Goal: Information Seeking & Learning: Learn about a topic

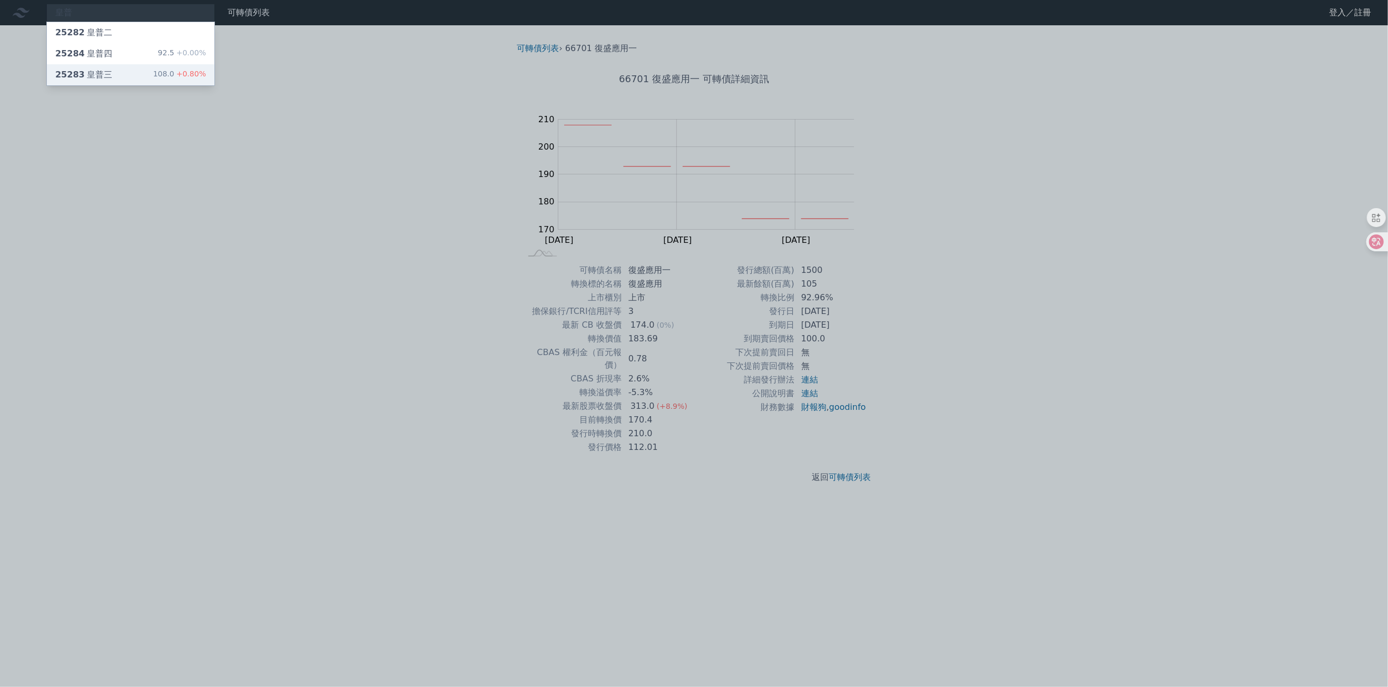
type input "皇普"
click at [185, 65] on div "25283 皇普三 108.0 +0.80%" at bounding box center [130, 74] width 167 height 21
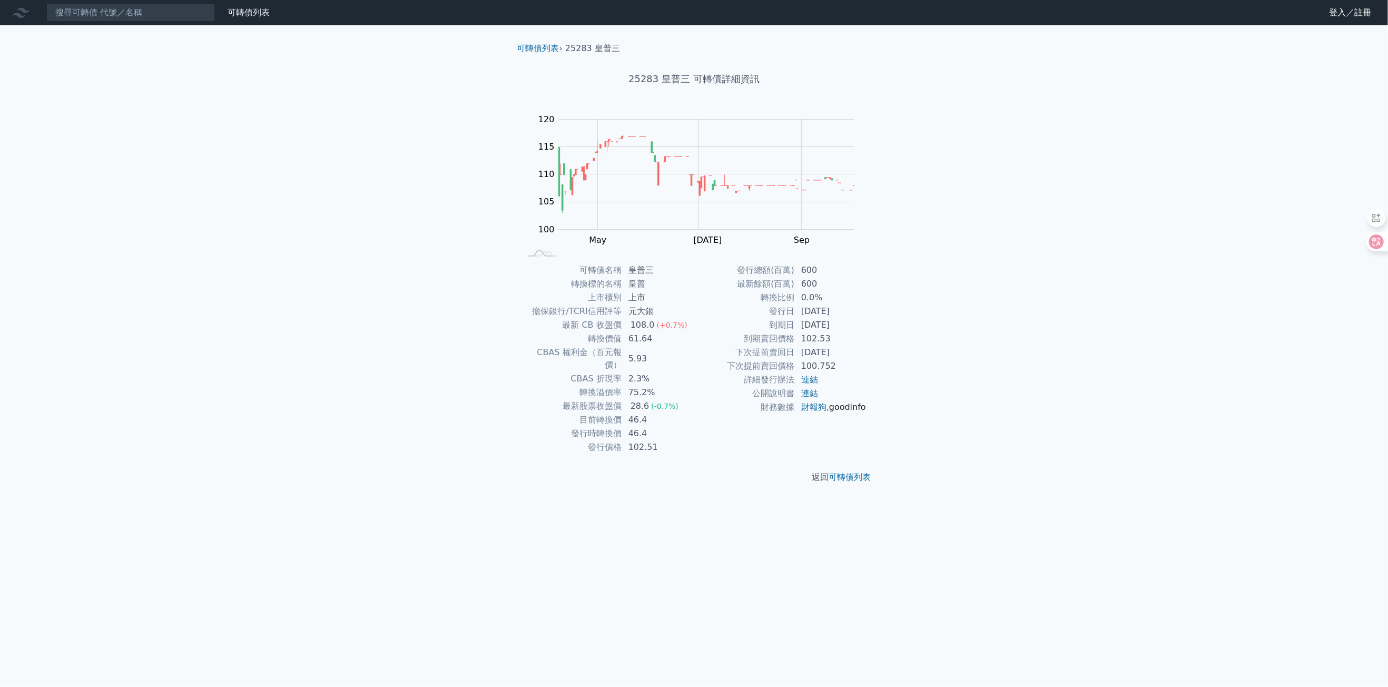
click at [832, 412] on link "goodinfo" at bounding box center [847, 407] width 37 height 10
drag, startPoint x: 125, startPoint y: 13, endPoint x: 120, endPoint y: 14, distance: 5.4
click at [125, 13] on input at bounding box center [130, 13] width 169 height 18
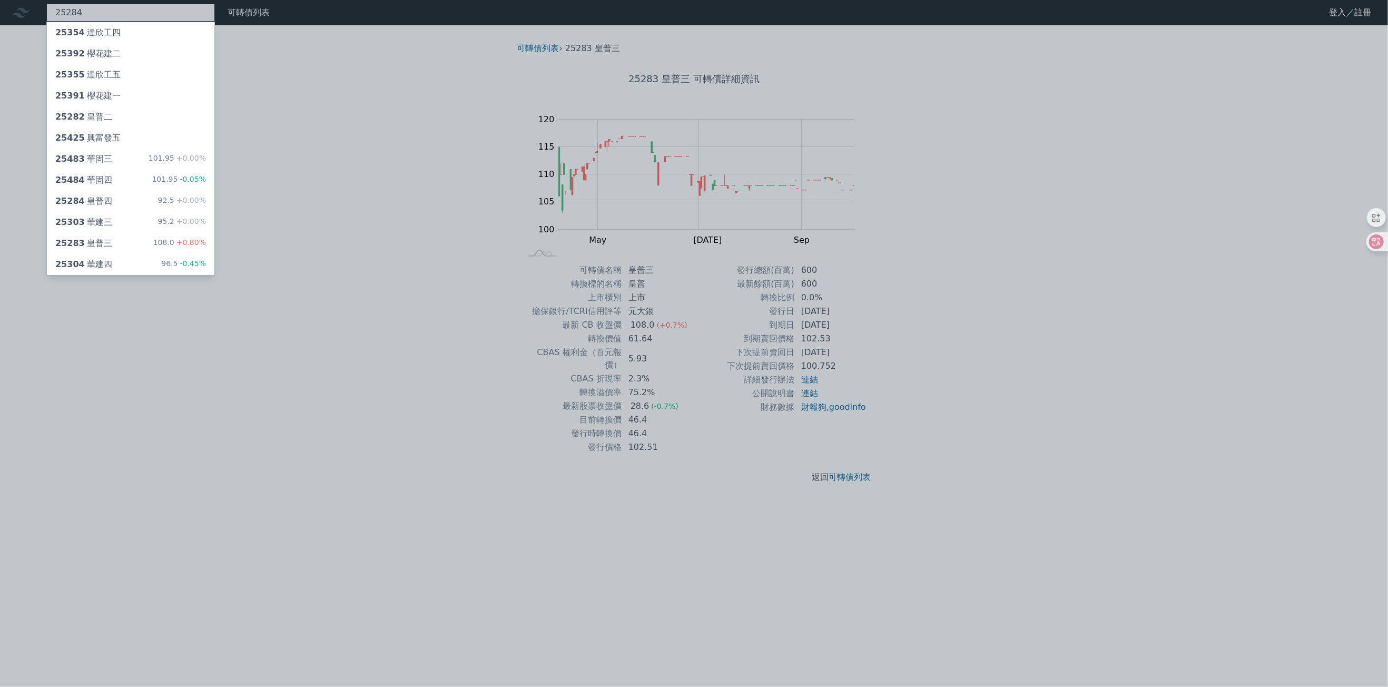
type input "25284"
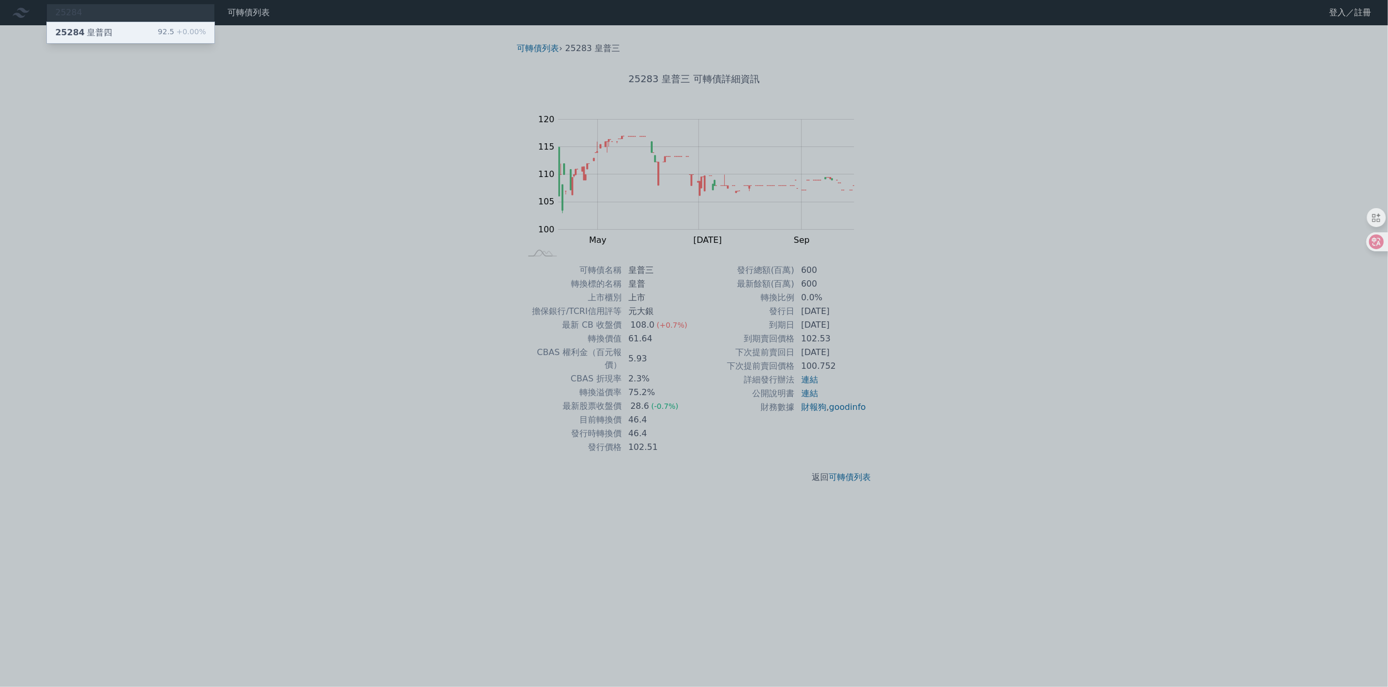
click at [163, 36] on div "92.5 +0.00%" at bounding box center [182, 32] width 48 height 13
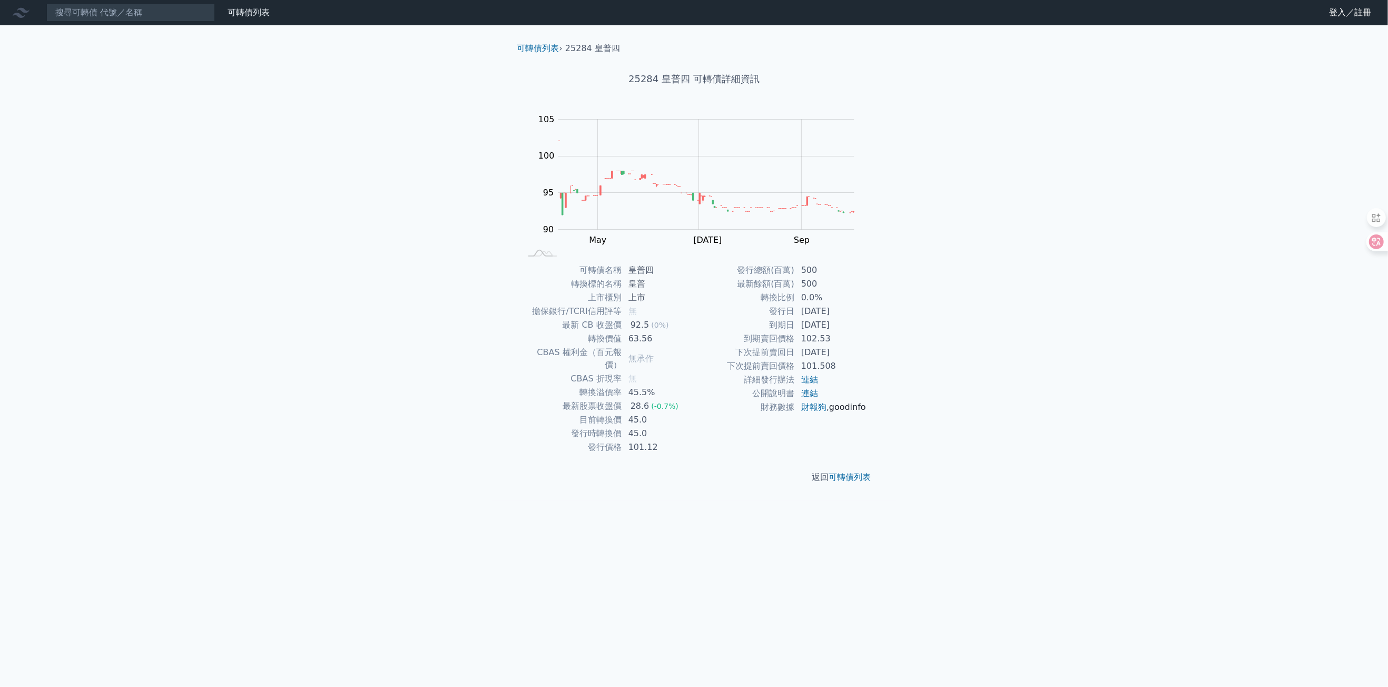
click at [829, 412] on link "goodinfo" at bounding box center [847, 407] width 37 height 10
click at [258, 18] on div "可轉債列表" at bounding box center [248, 12] width 51 height 13
click at [257, 14] on link "可轉債列表" at bounding box center [249, 12] width 42 height 10
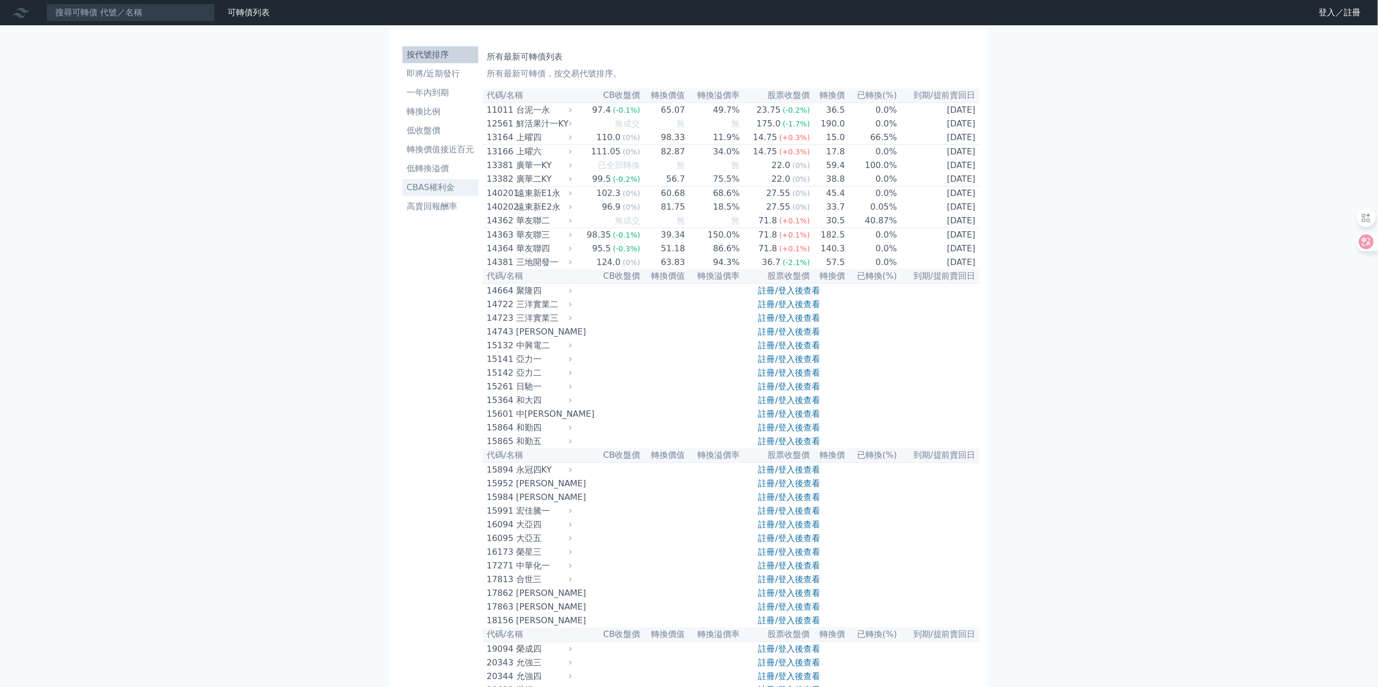
click at [428, 195] on link "CBAS權利金" at bounding box center [440, 187] width 76 height 17
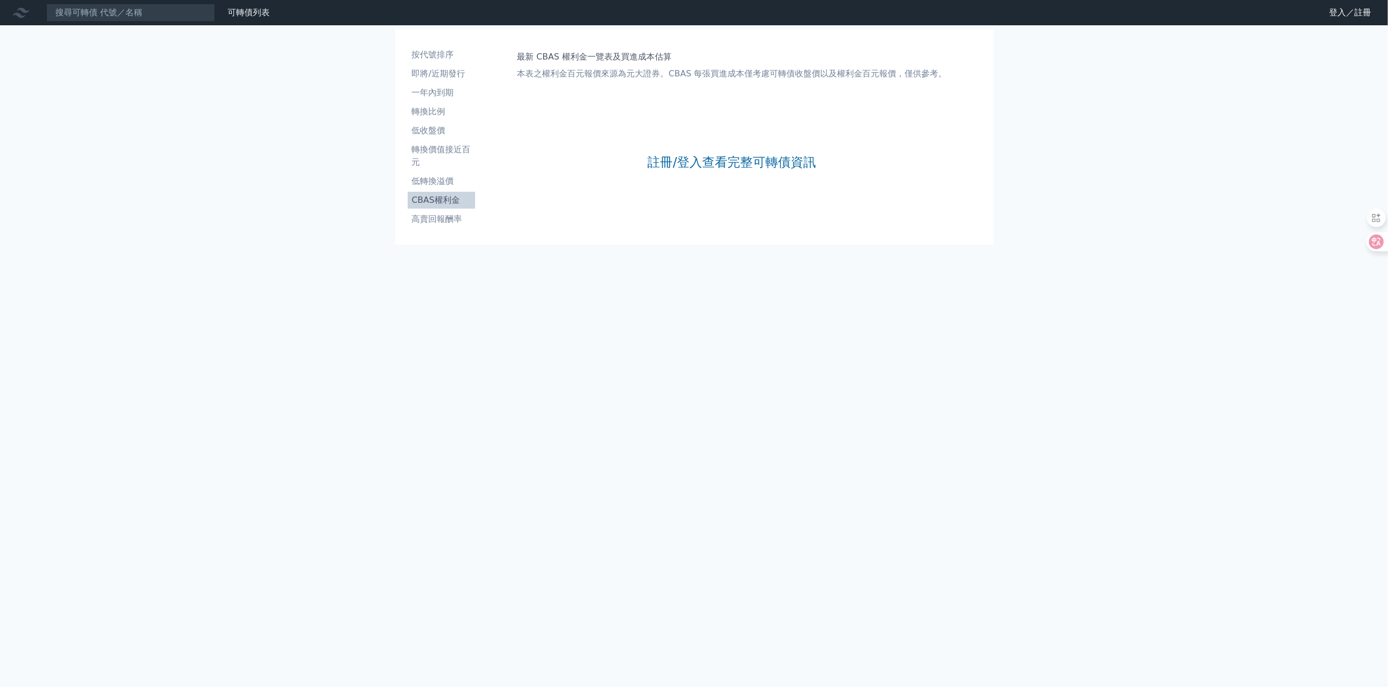
click at [431, 204] on li "CBAS權利金" at bounding box center [441, 200] width 67 height 13
drag, startPoint x: 429, startPoint y: 199, endPoint x: 437, endPoint y: 218, distance: 20.7
click at [437, 218] on li "高賣回報酬率" at bounding box center [441, 219] width 67 height 13
click at [752, 154] on link "註冊/登入查看完整可轉債資訊" at bounding box center [731, 162] width 169 height 17
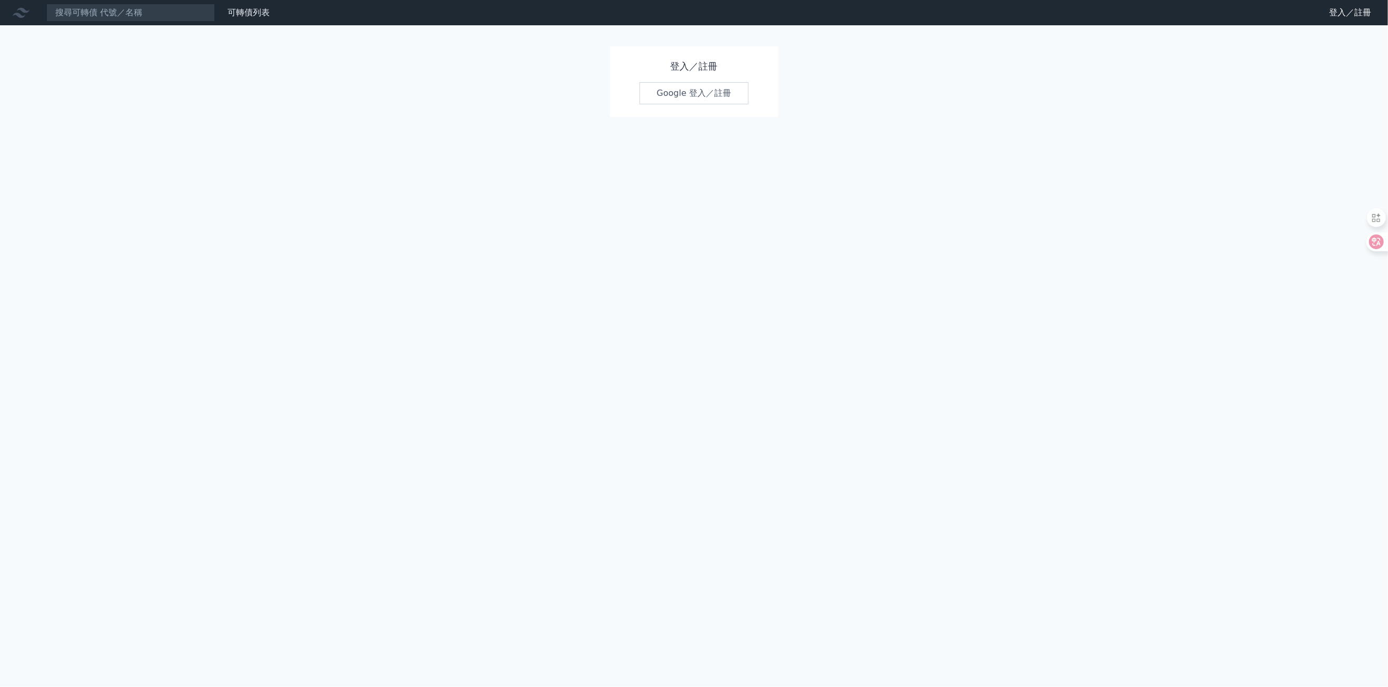
click at [689, 84] on link "Google 登入／註冊" at bounding box center [694, 93] width 110 height 22
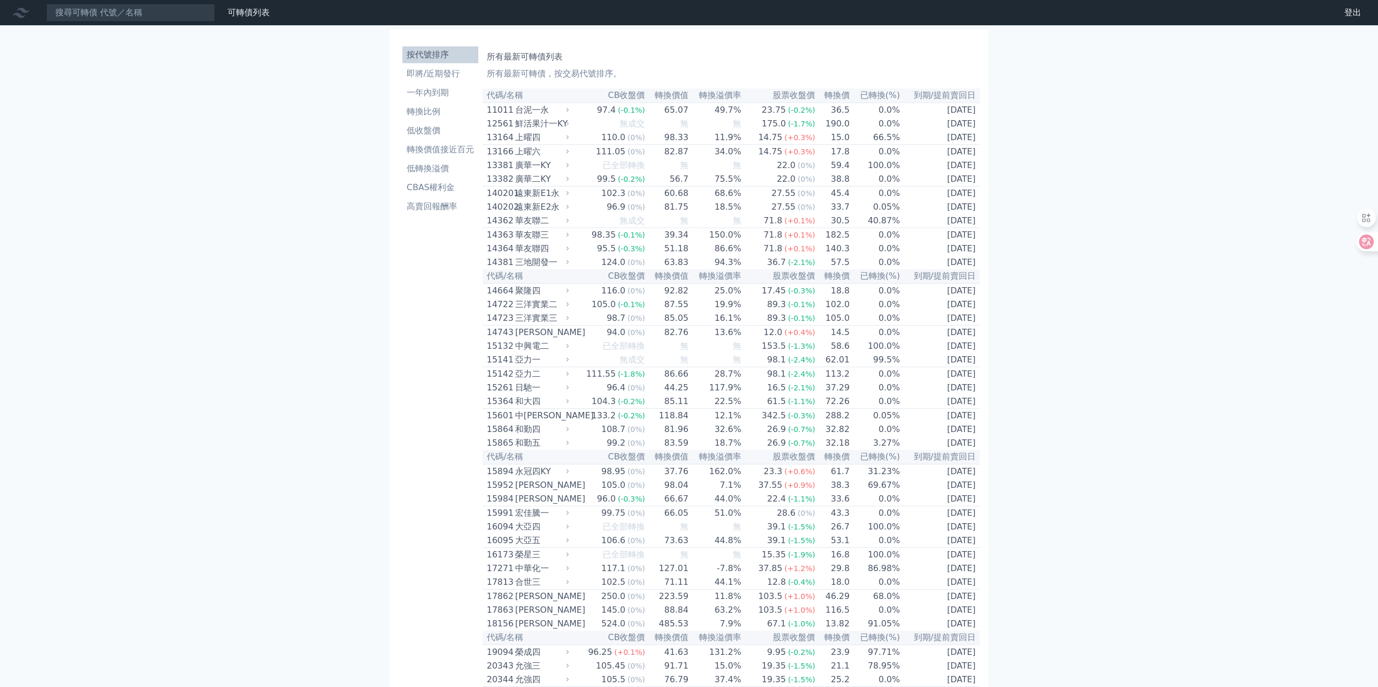
click at [0, 0] on div "財務數據" at bounding box center [0, 0] width 0 height 0
click at [0, 0] on link "財務數據" at bounding box center [0, 0] width 0 height 0
click at [451, 208] on li "高賣回報酬率" at bounding box center [440, 206] width 76 height 13
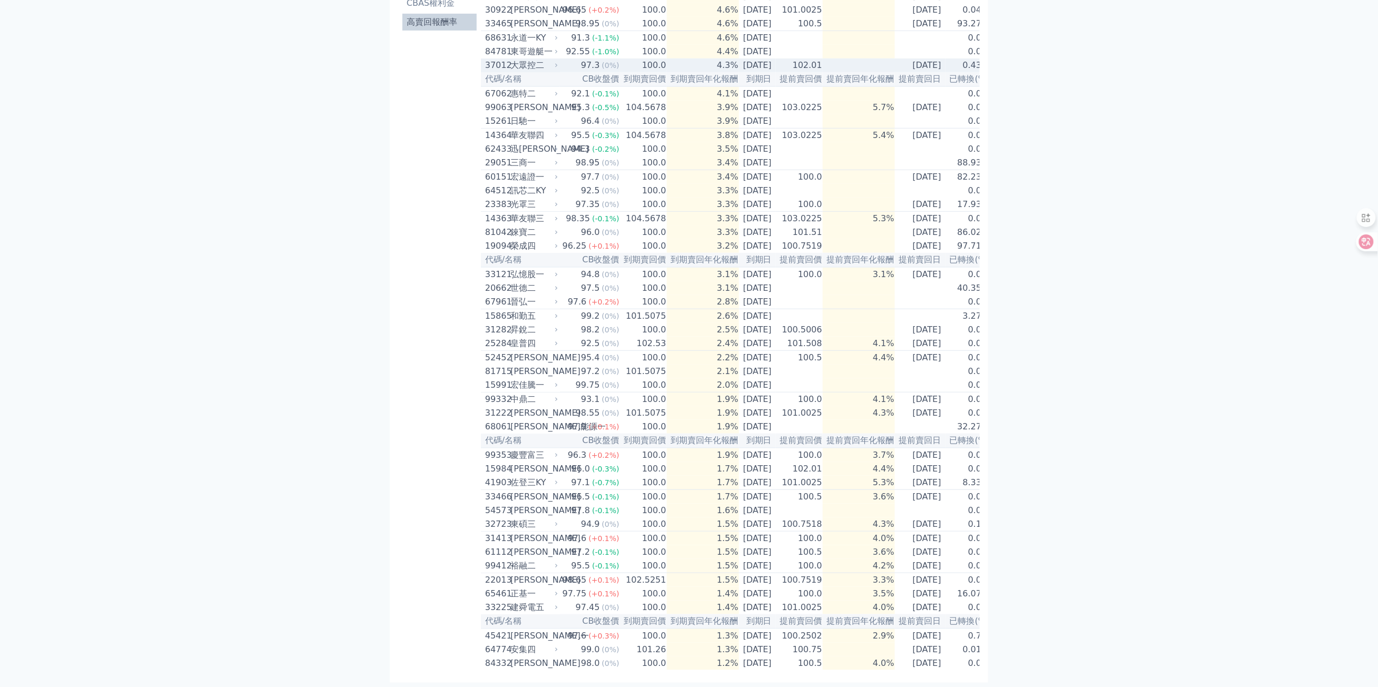
scroll to position [262, 0]
click at [515, 573] on div "[PERSON_NAME]" at bounding box center [532, 579] width 45 height 13
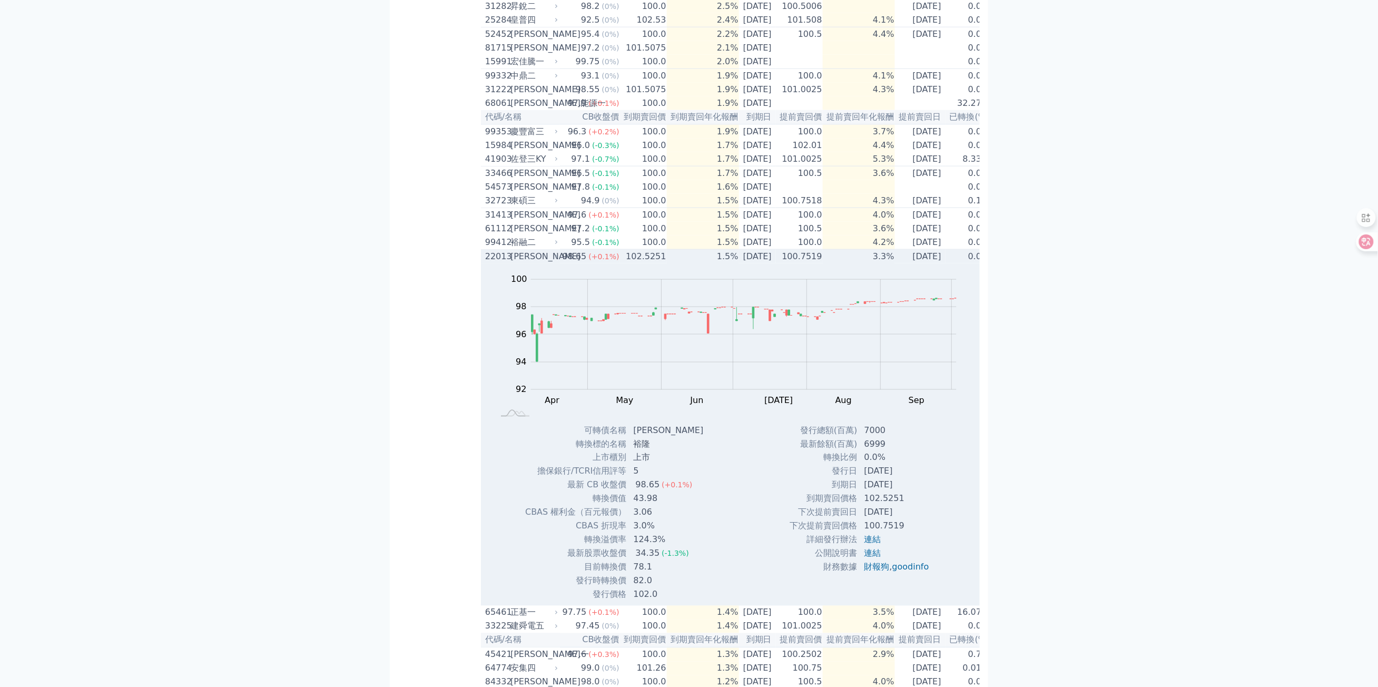
scroll to position [526, 0]
click at [572, 258] on div "98.65" at bounding box center [574, 251] width 28 height 13
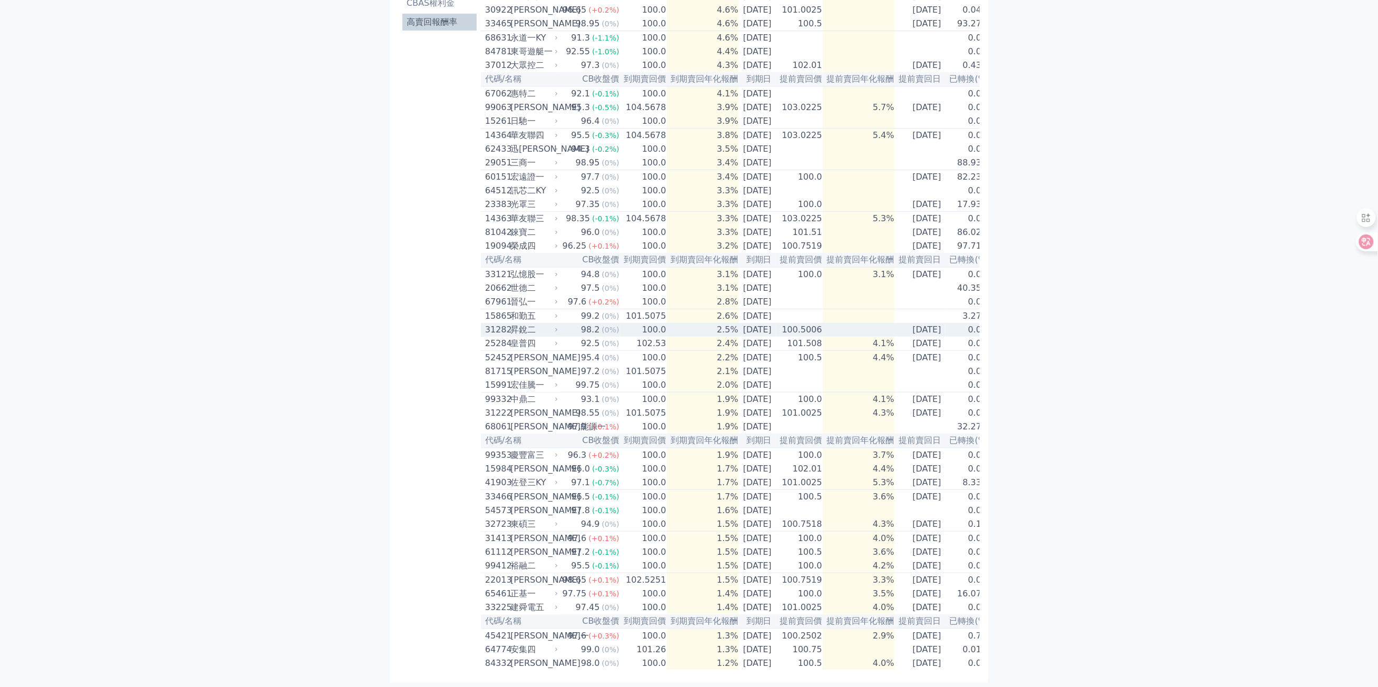
scroll to position [262, 0]
click at [602, 325] on span "(0%)" at bounding box center [610, 329] width 17 height 8
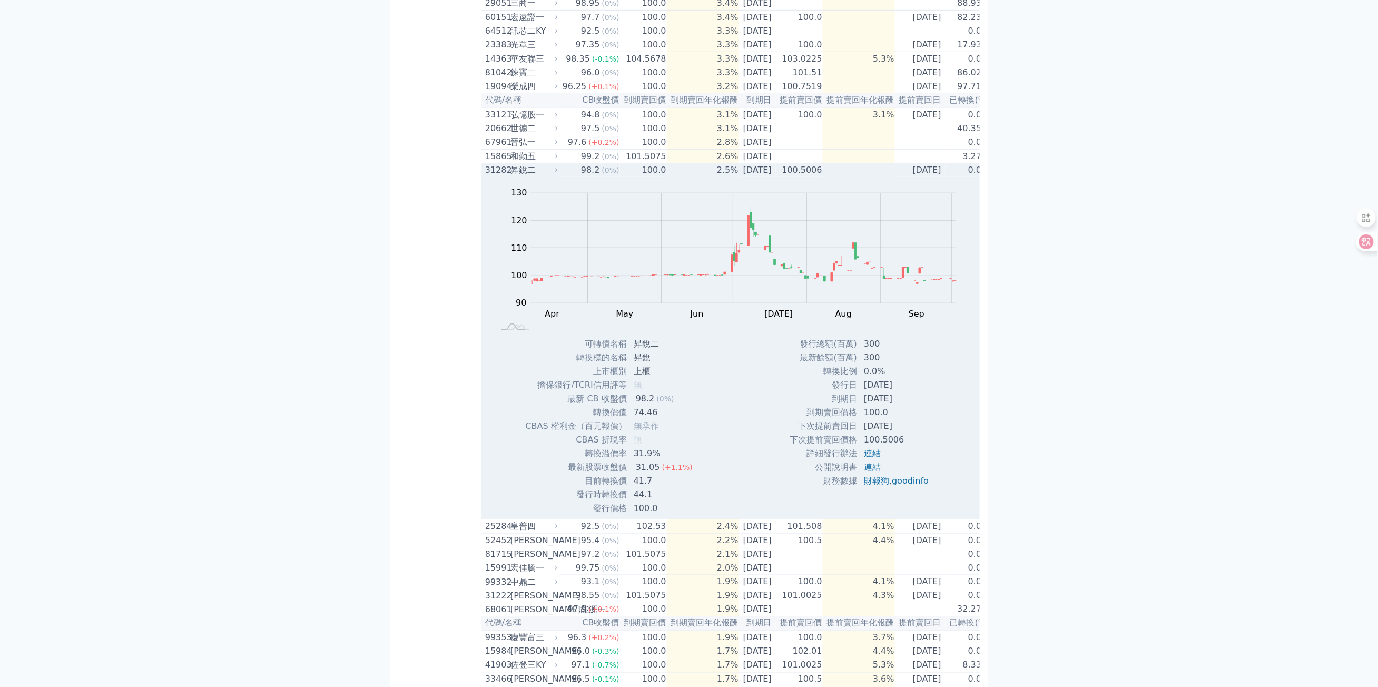
scroll to position [328, 0]
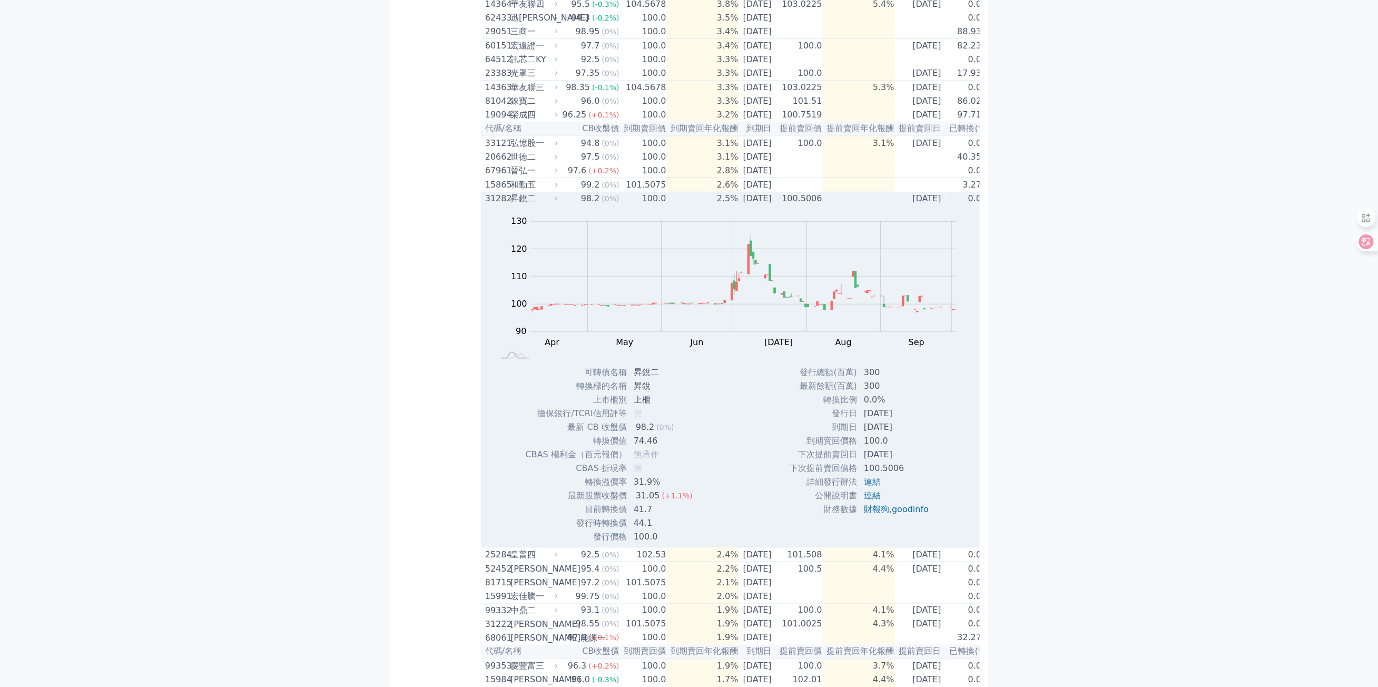
click at [623, 205] on td "100.0" at bounding box center [643, 199] width 47 height 14
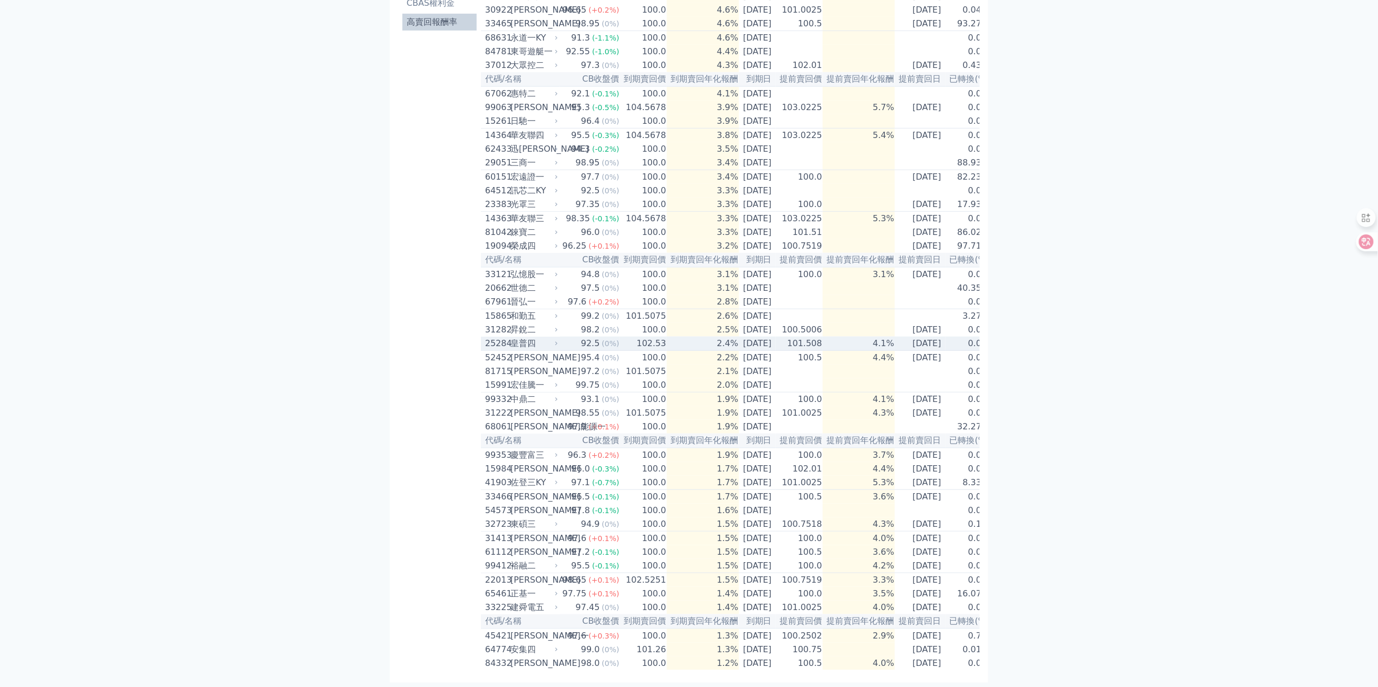
click at [586, 337] on div "92.5" at bounding box center [590, 343] width 23 height 13
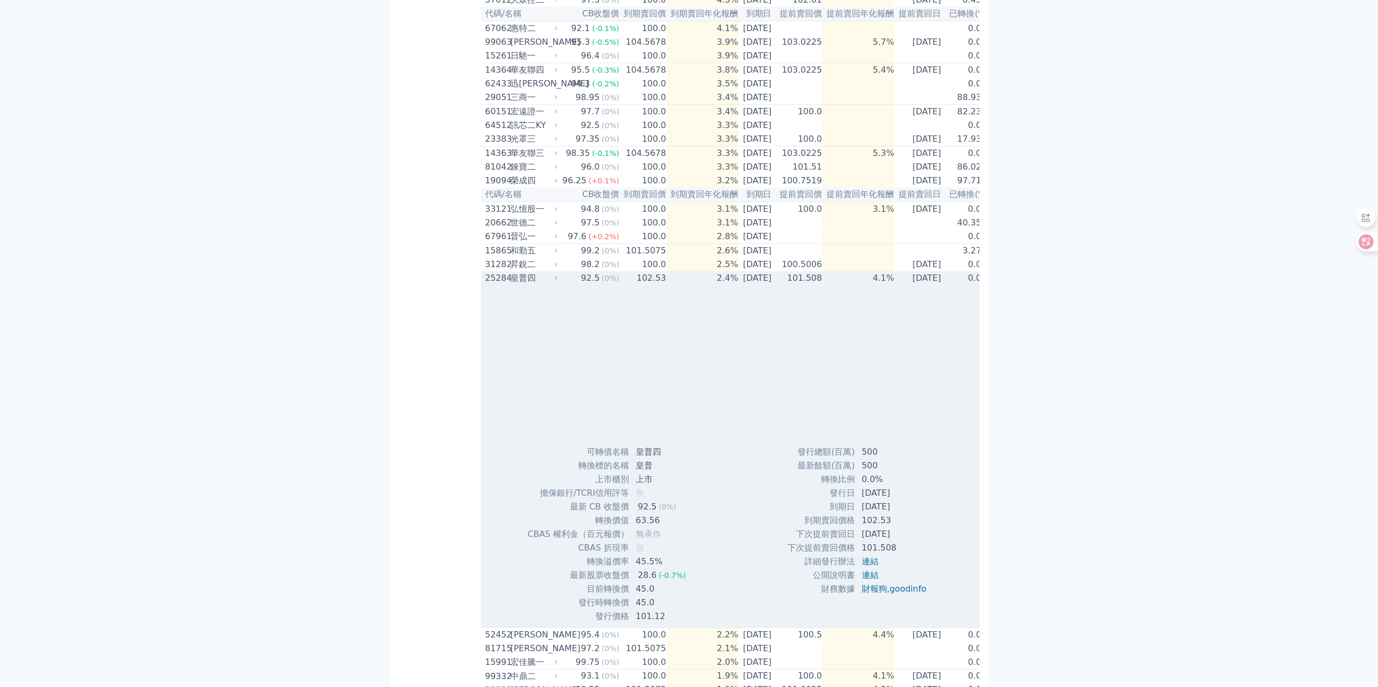
scroll to position [328, 0]
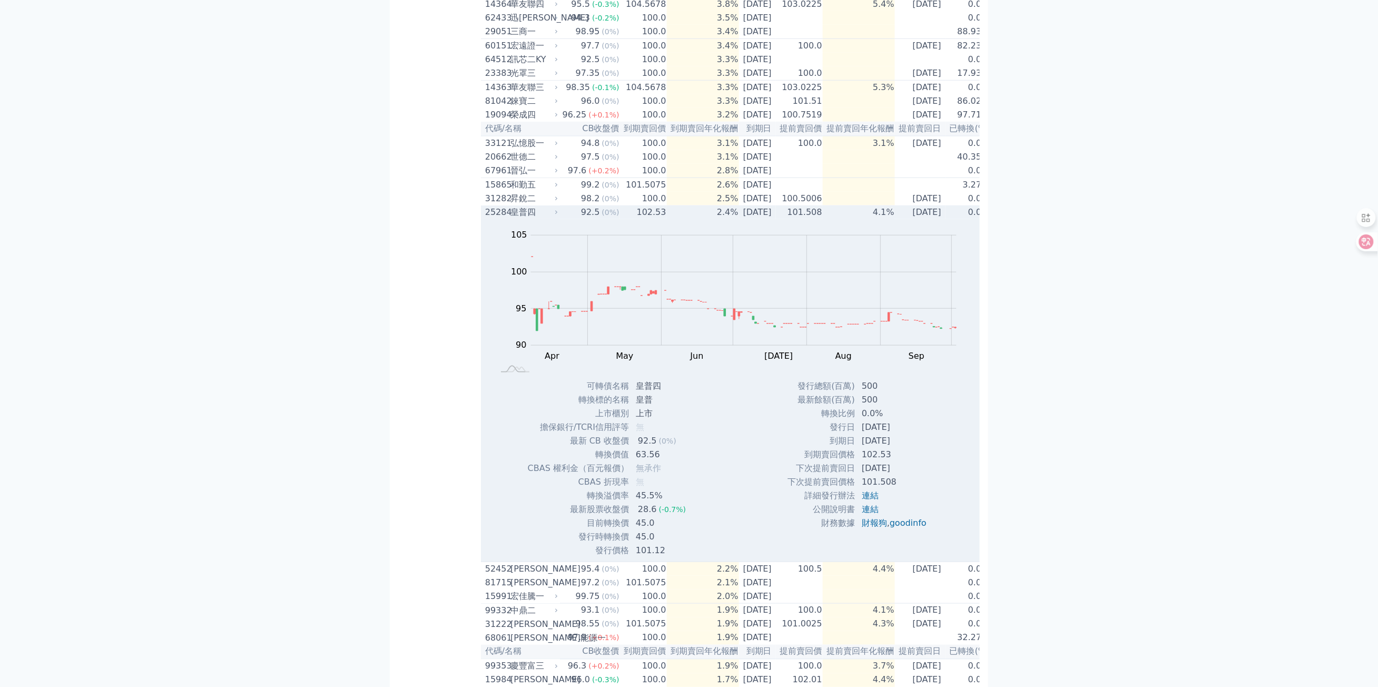
click at [561, 219] on td "92.5 (0%)" at bounding box center [590, 212] width 60 height 14
